Goal: Entertainment & Leisure: Consume media (video, audio)

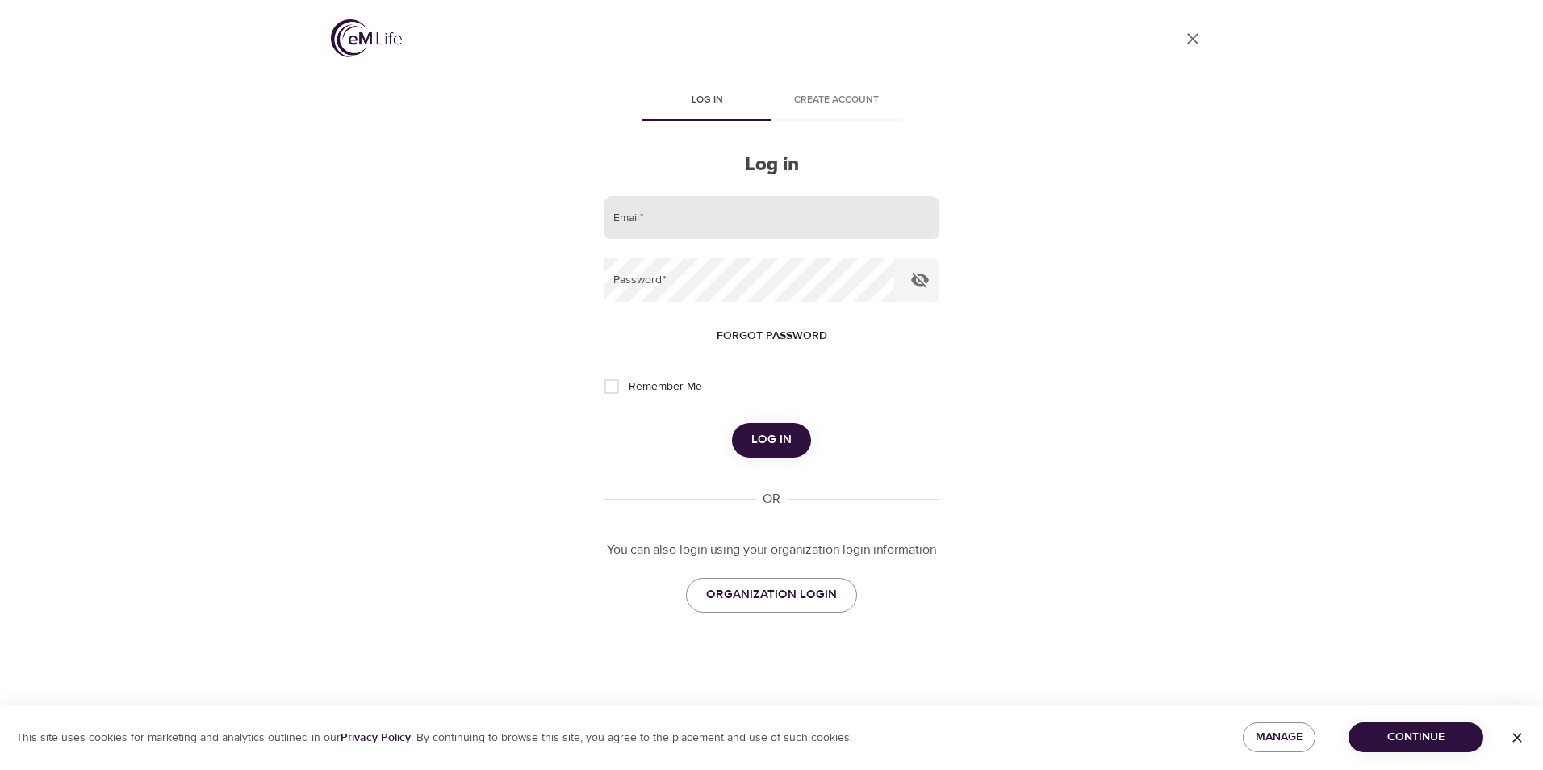
click at [686, 219] on input "email" at bounding box center [772, 218] width 336 height 44
type input "[EMAIL_ADDRESS][DOMAIN_NAME]"
click at [923, 283] on icon "button" at bounding box center [920, 280] width 18 height 15
click at [764, 438] on span "Log in" at bounding box center [772, 439] width 40 height 21
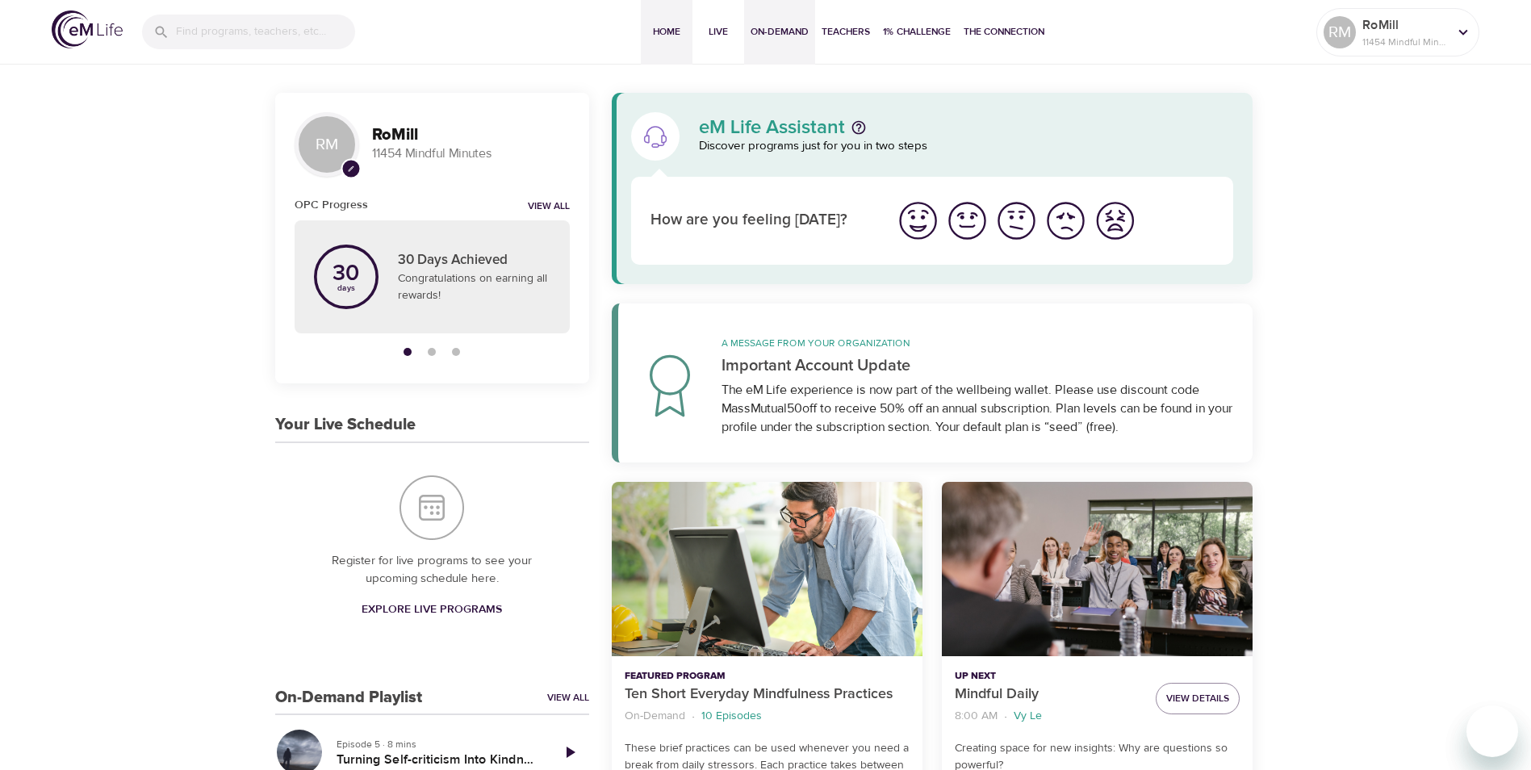
click at [784, 27] on span "On-Demand" at bounding box center [780, 31] width 58 height 17
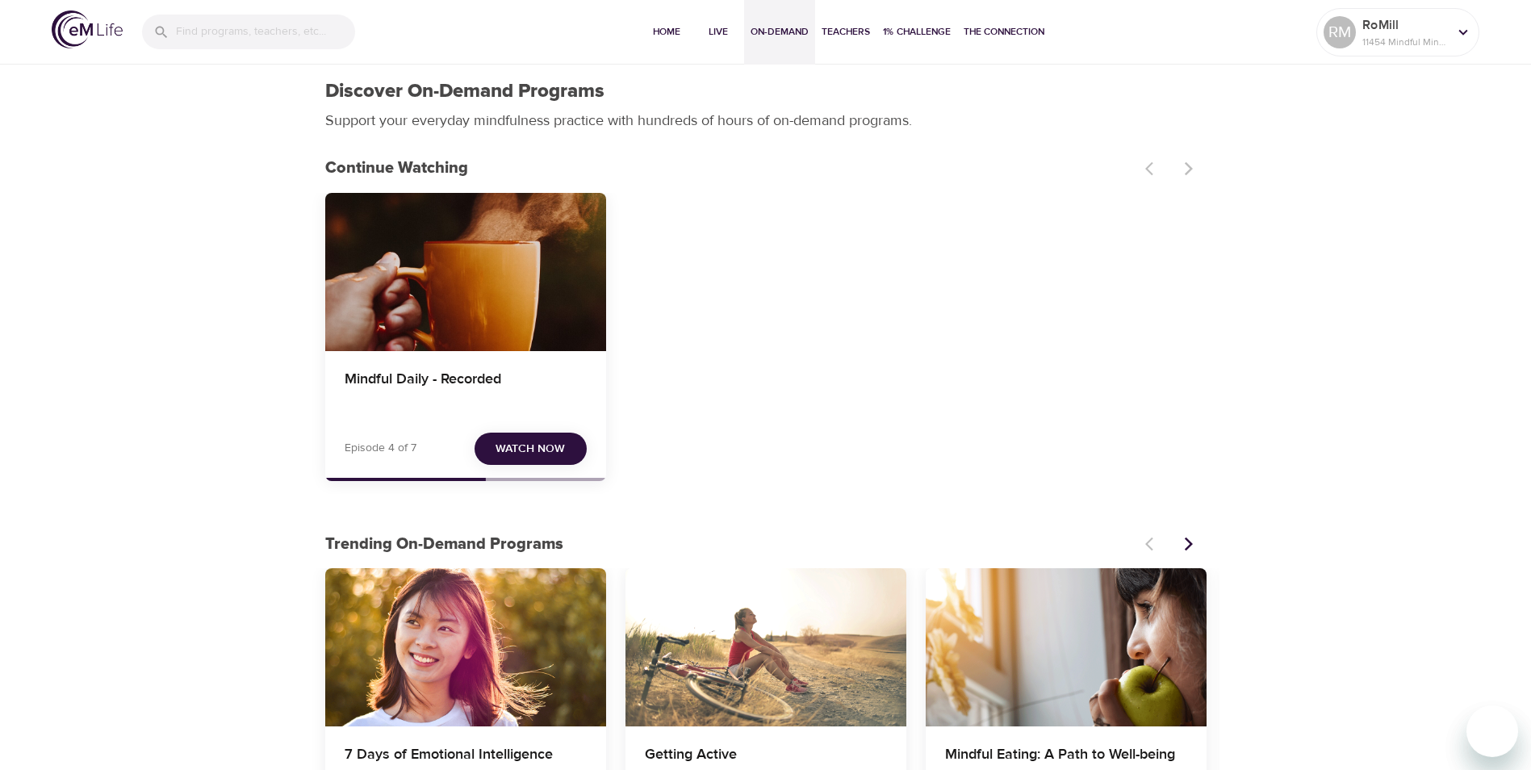
click at [546, 446] on span "Watch Now" at bounding box center [530, 449] width 69 height 20
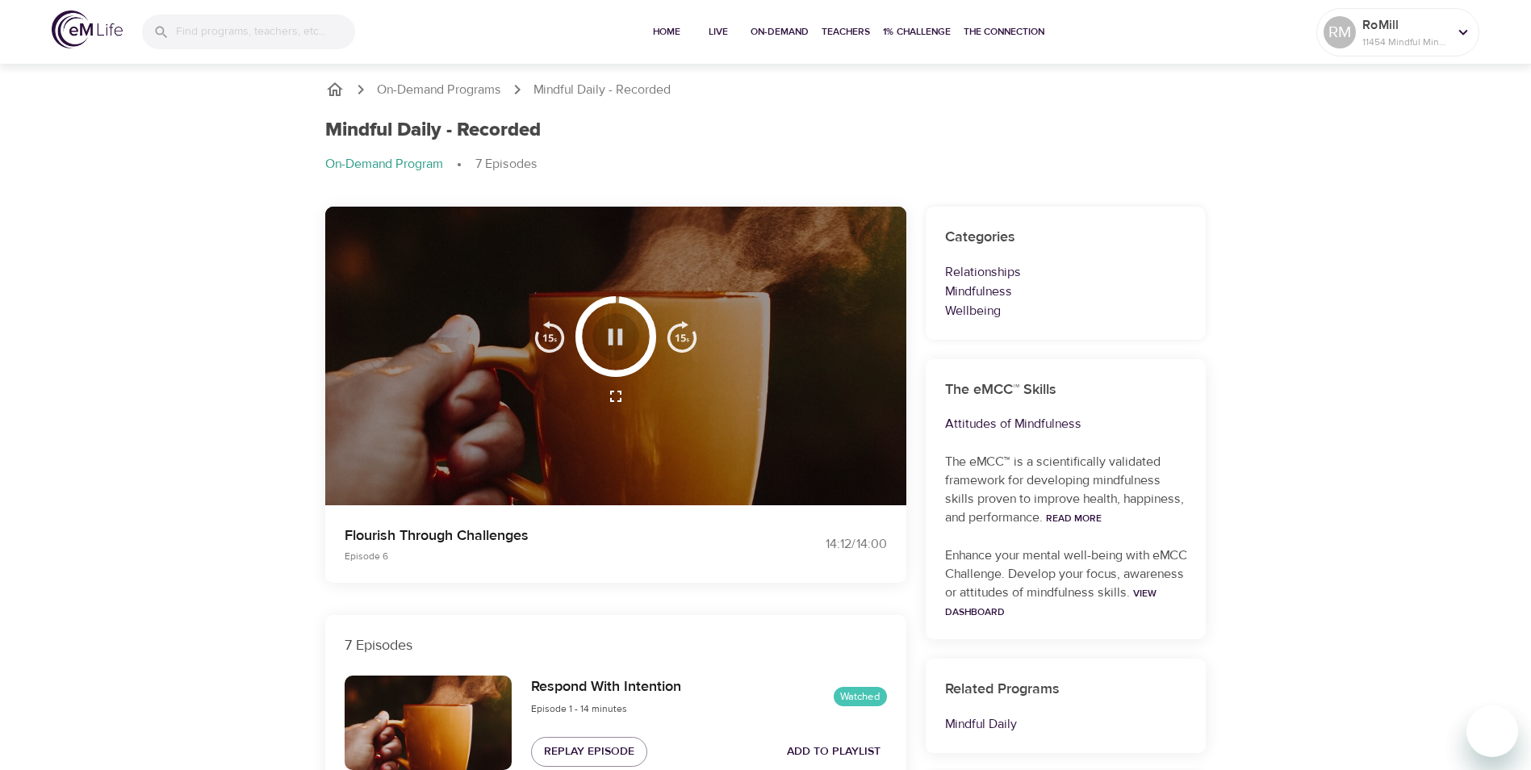
click at [607, 333] on icon "button" at bounding box center [615, 337] width 28 height 28
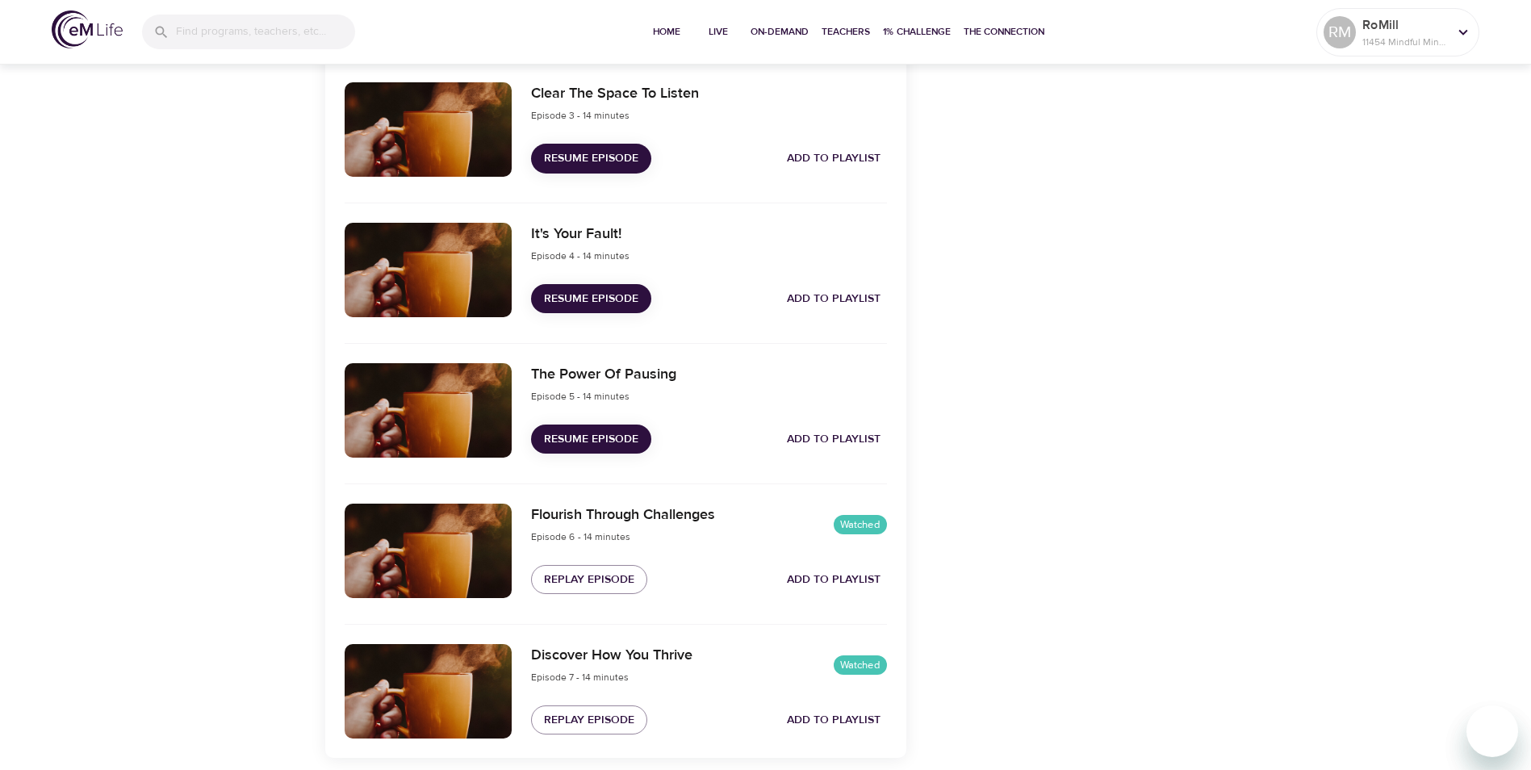
scroll to position [943, 0]
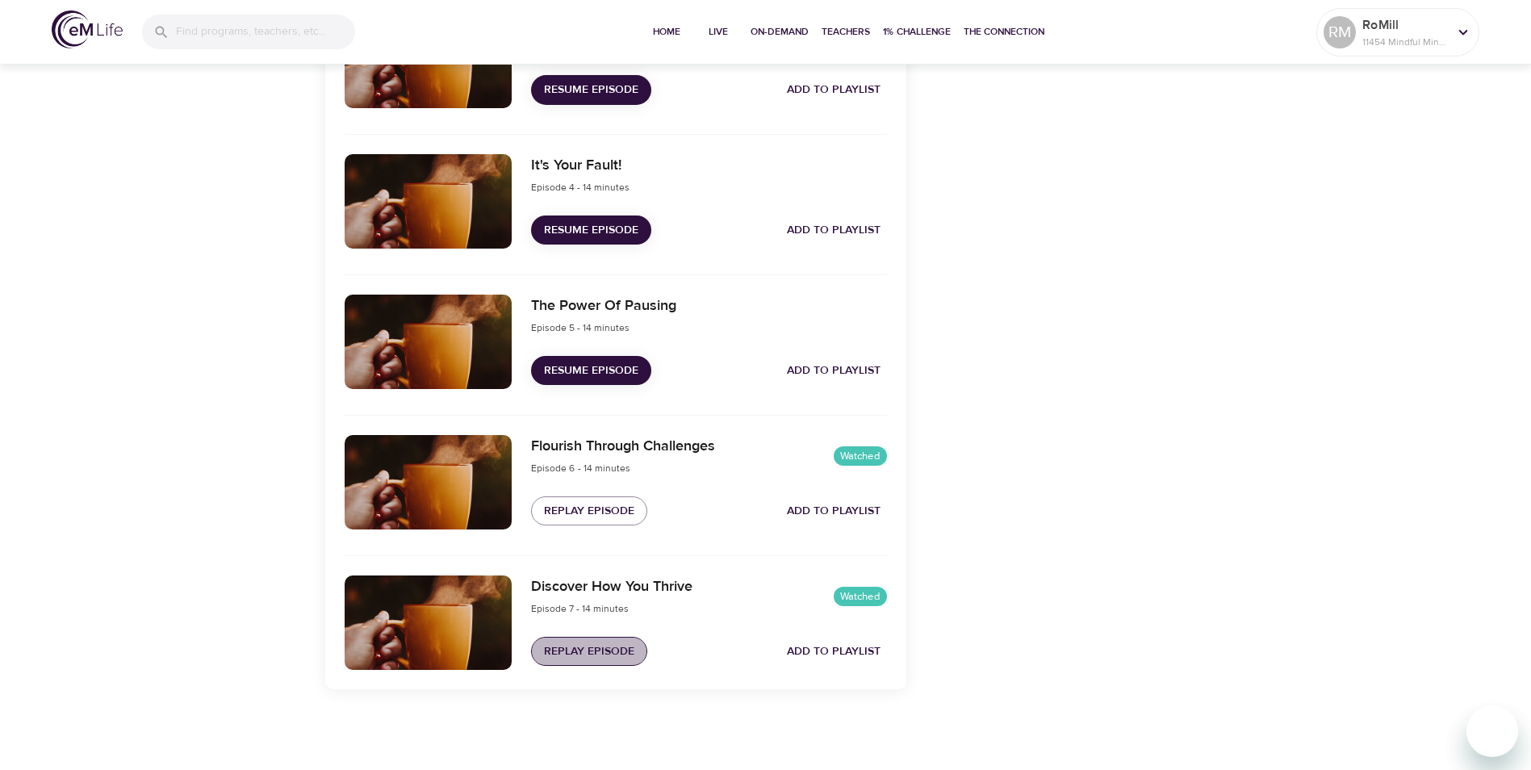
click at [586, 655] on span "Replay Episode" at bounding box center [589, 652] width 90 height 20
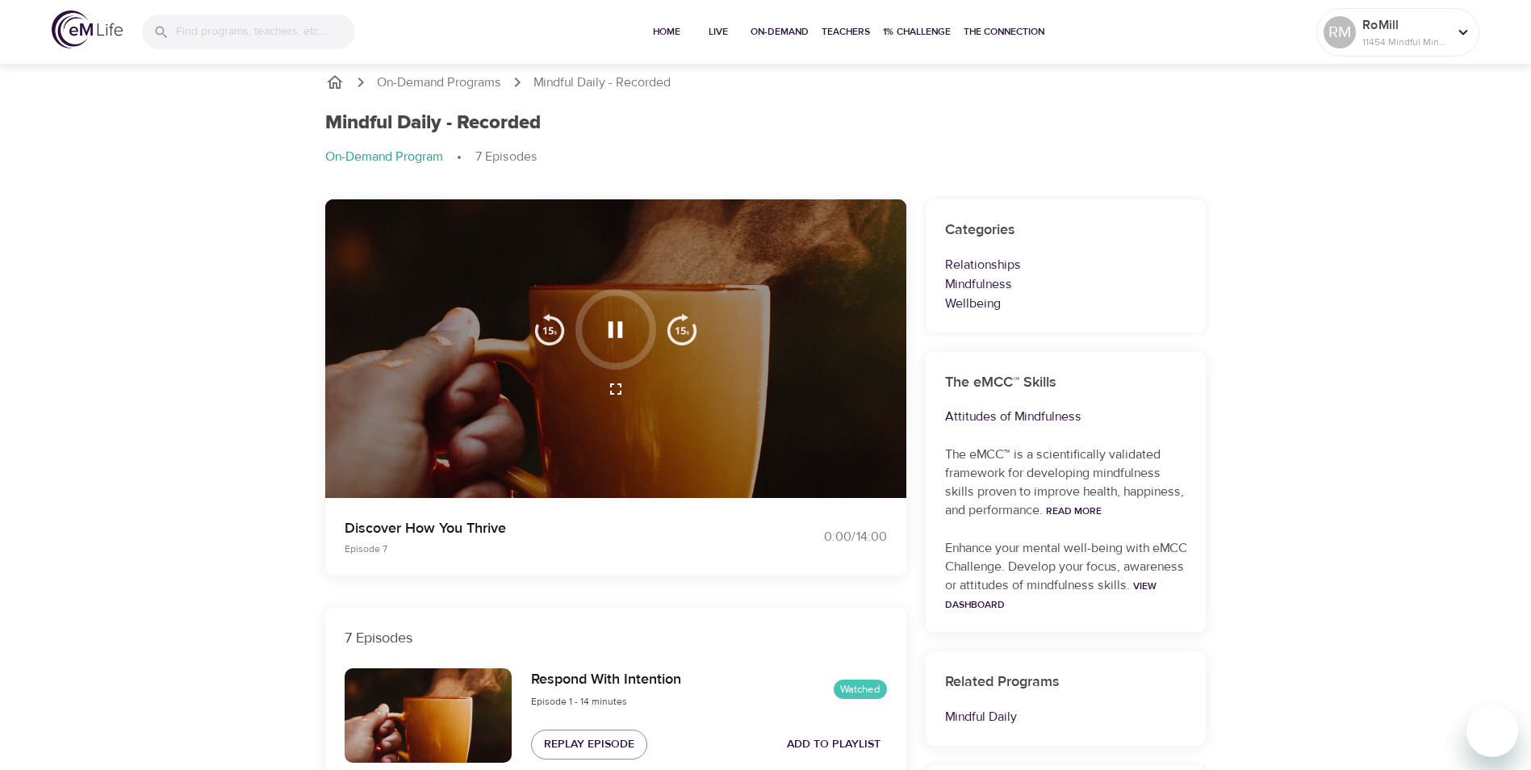
scroll to position [0, 0]
